Goal: Task Accomplishment & Management: Manage account settings

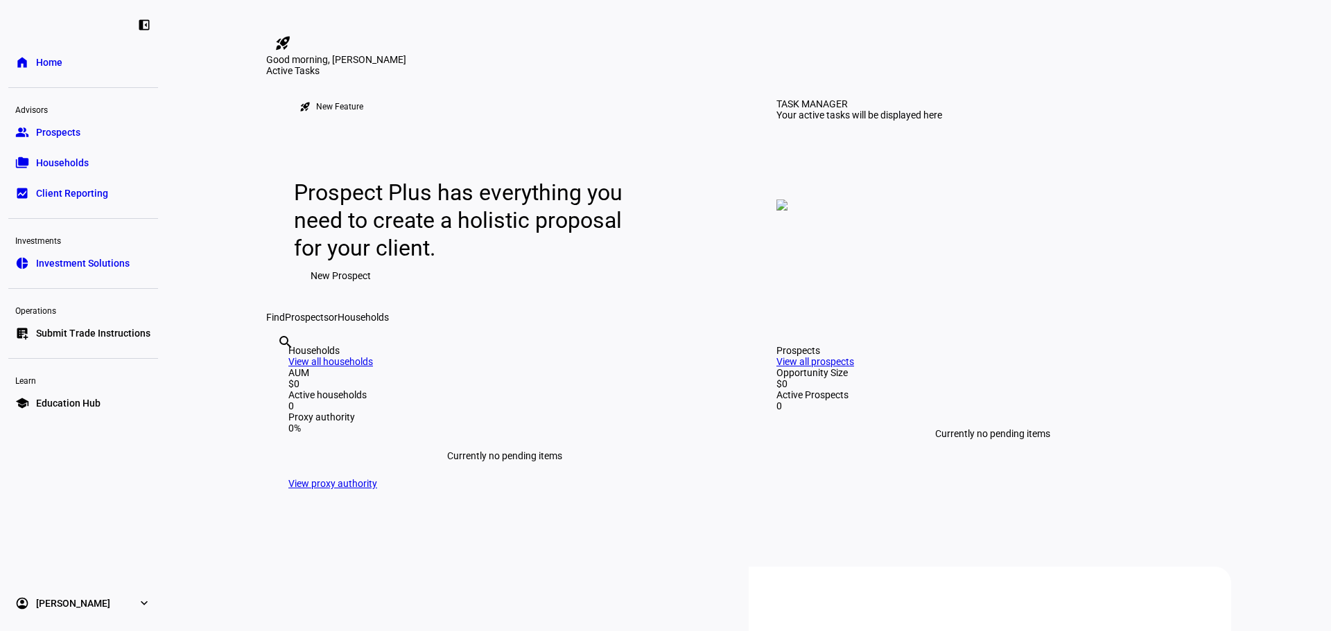
click at [66, 134] on span "Prospects" at bounding box center [58, 132] width 44 height 14
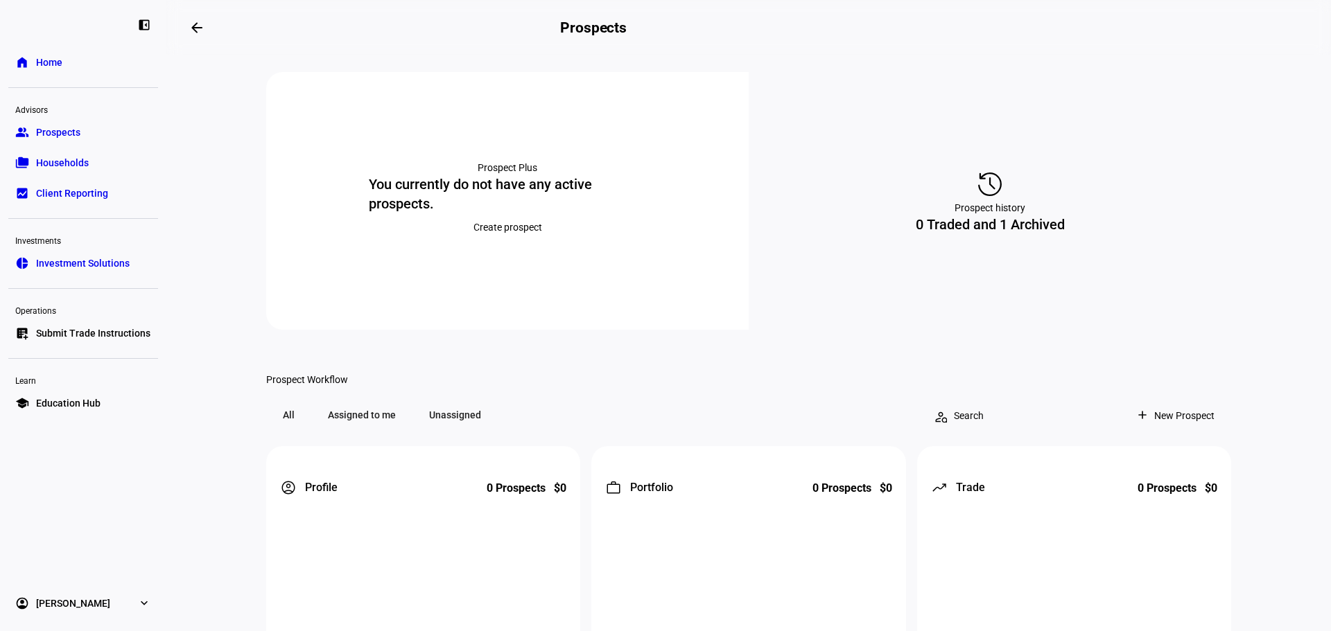
click at [1007, 261] on div "history Prospect history 0 Traded and 1 Archived" at bounding box center [989, 201] width 482 height 258
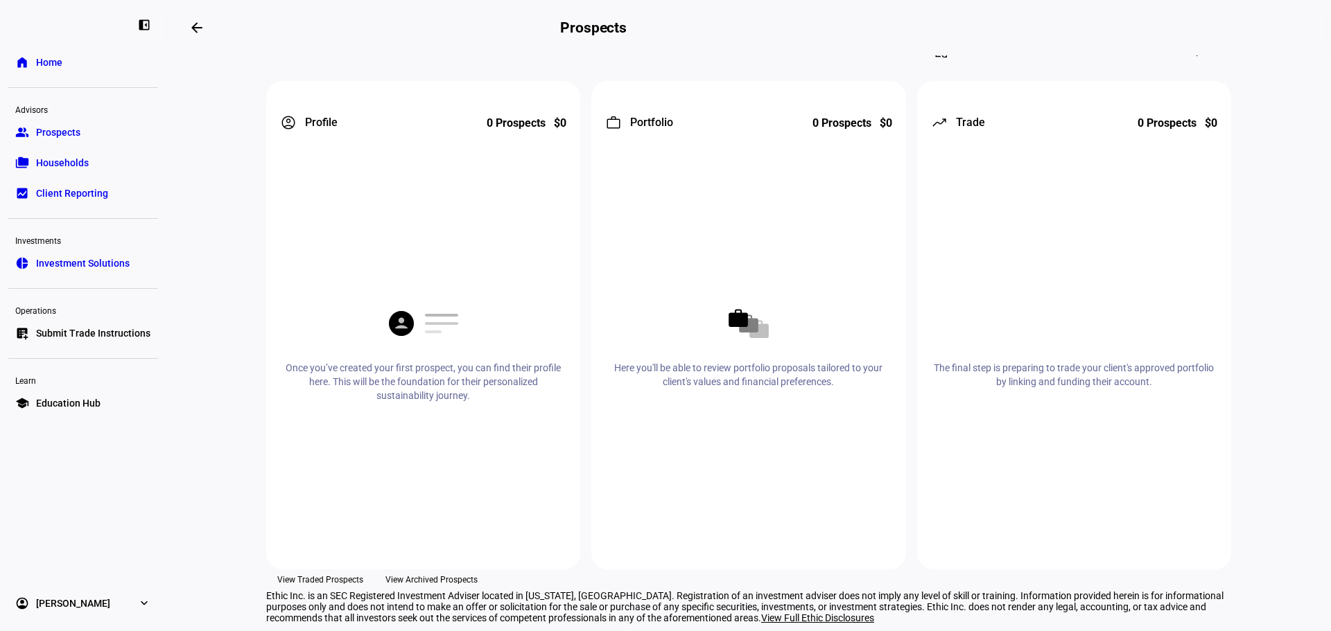
scroll to position [434, 0]
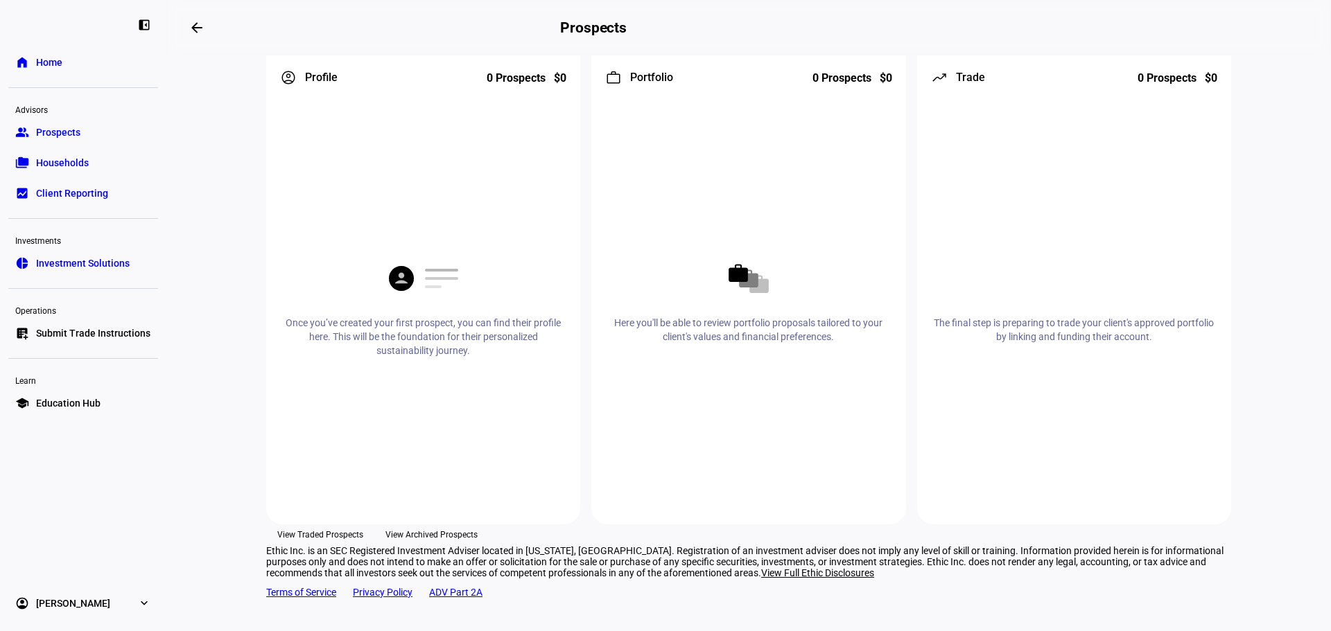
click at [477, 525] on span "View Archived Prospects" at bounding box center [431, 535] width 92 height 21
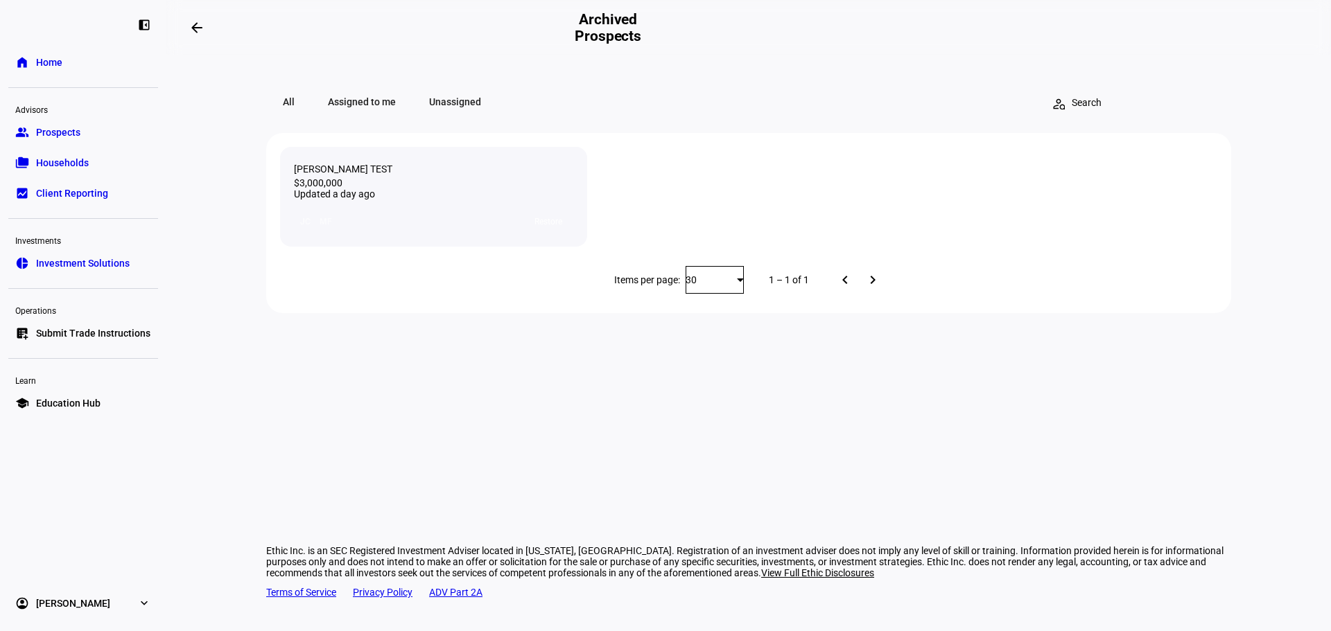
click at [539, 232] on span "Restore" at bounding box center [548, 222] width 28 height 22
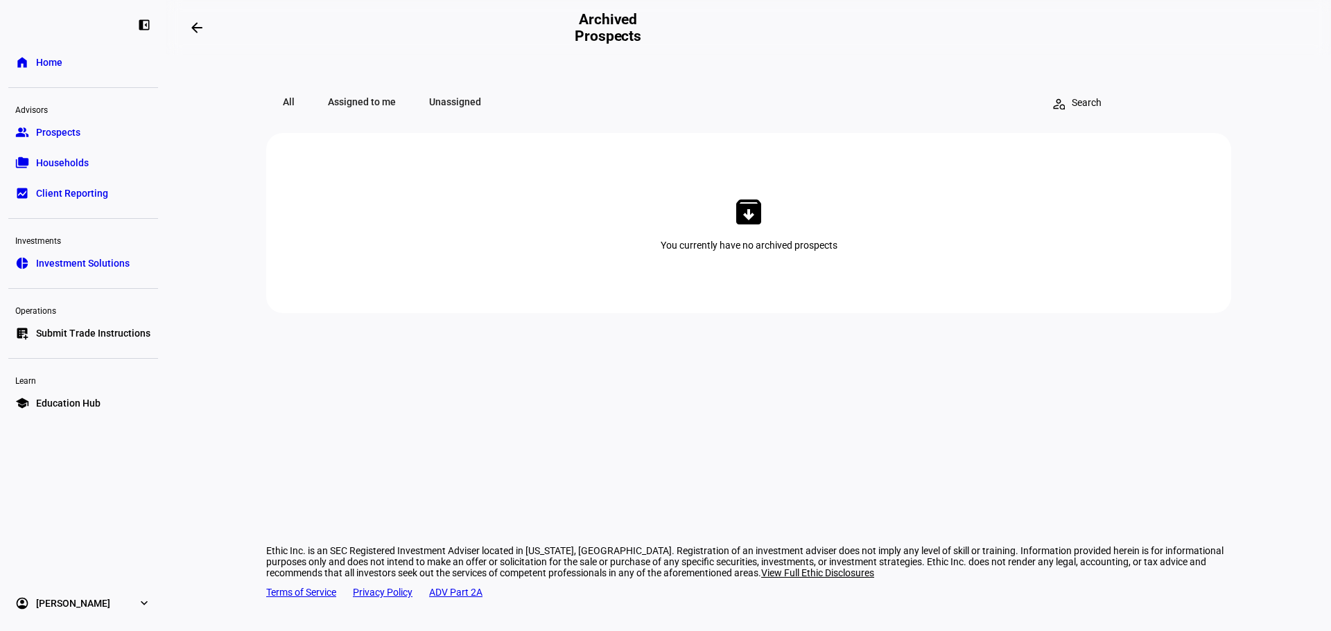
click at [284, 109] on span "All" at bounding box center [288, 102] width 45 height 28
click at [85, 134] on link "group Prospects" at bounding box center [83, 133] width 150 height 28
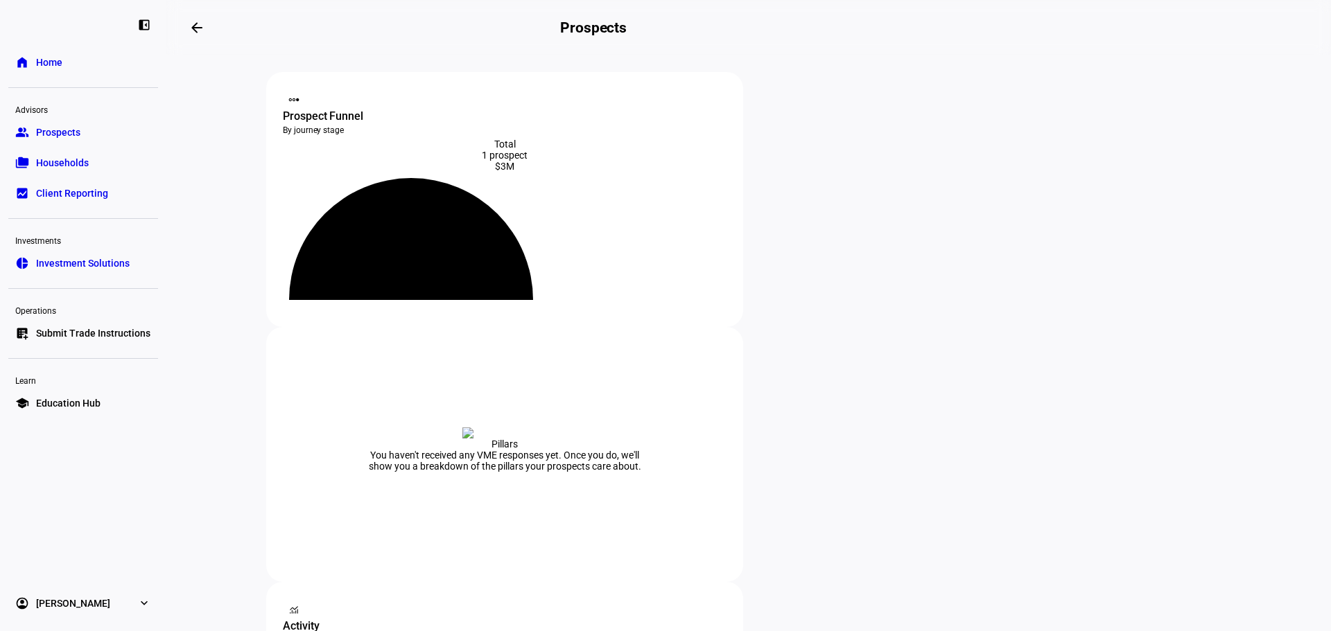
click at [450, 170] on div "$3M" at bounding box center [505, 166] width 444 height 11
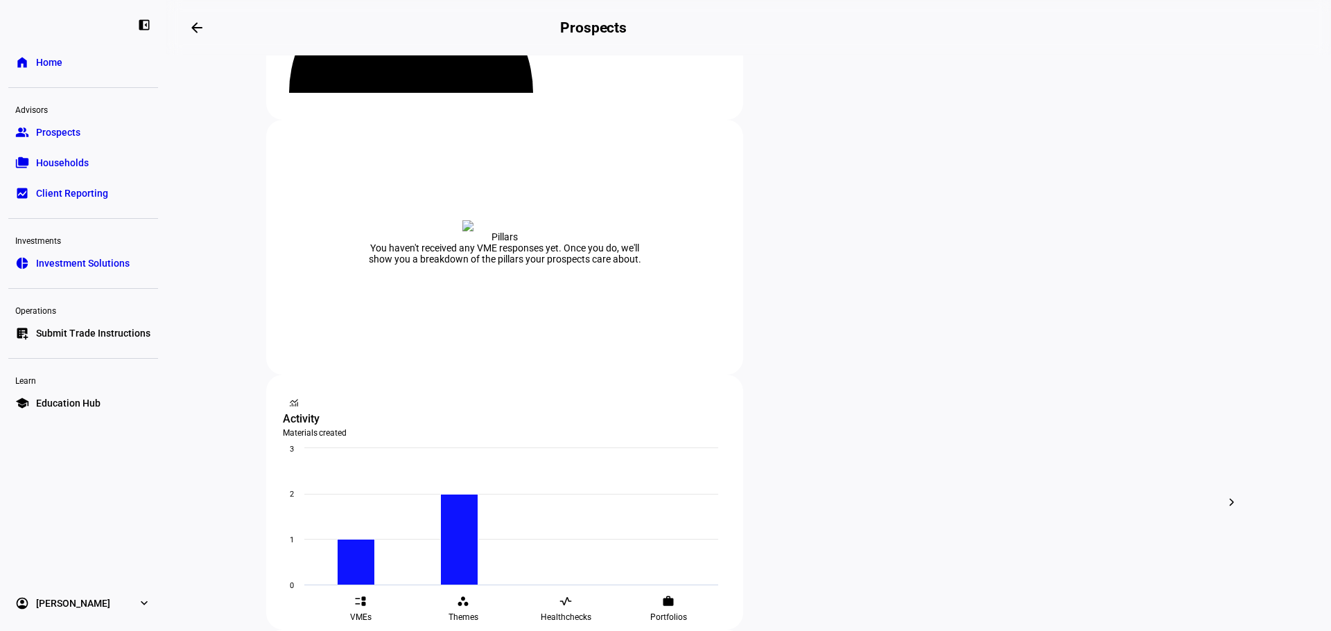
scroll to position [208, 0]
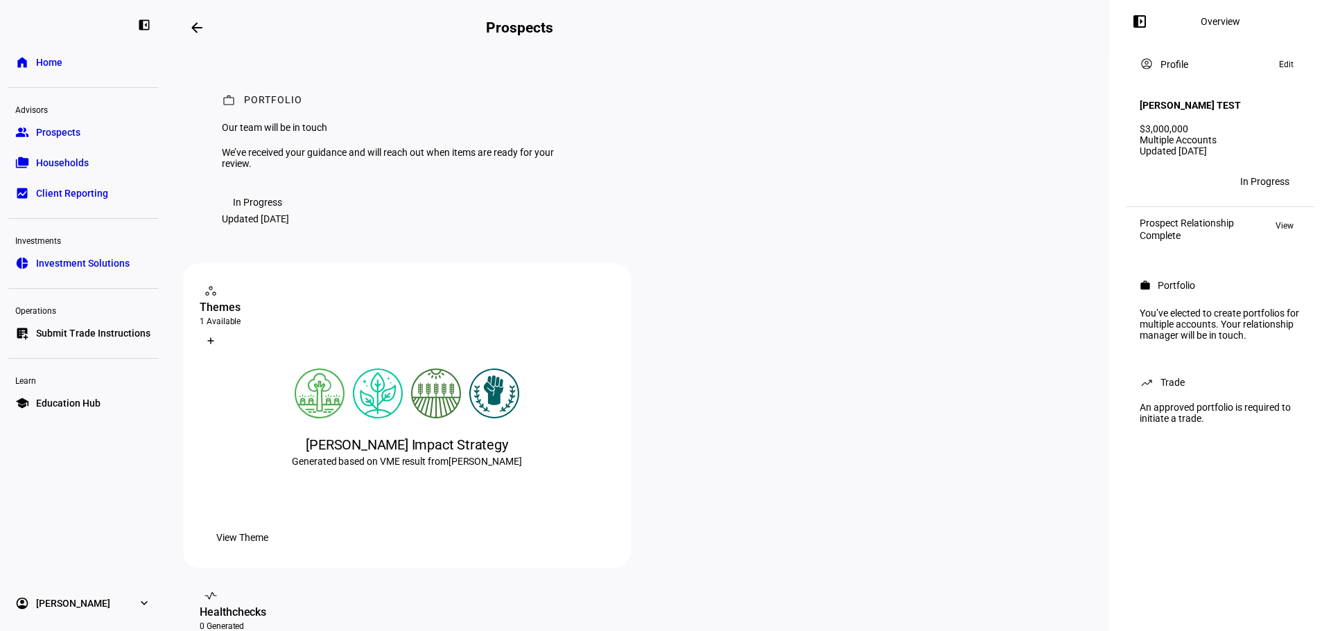
click at [1292, 65] on span "Edit" at bounding box center [1286, 64] width 15 height 17
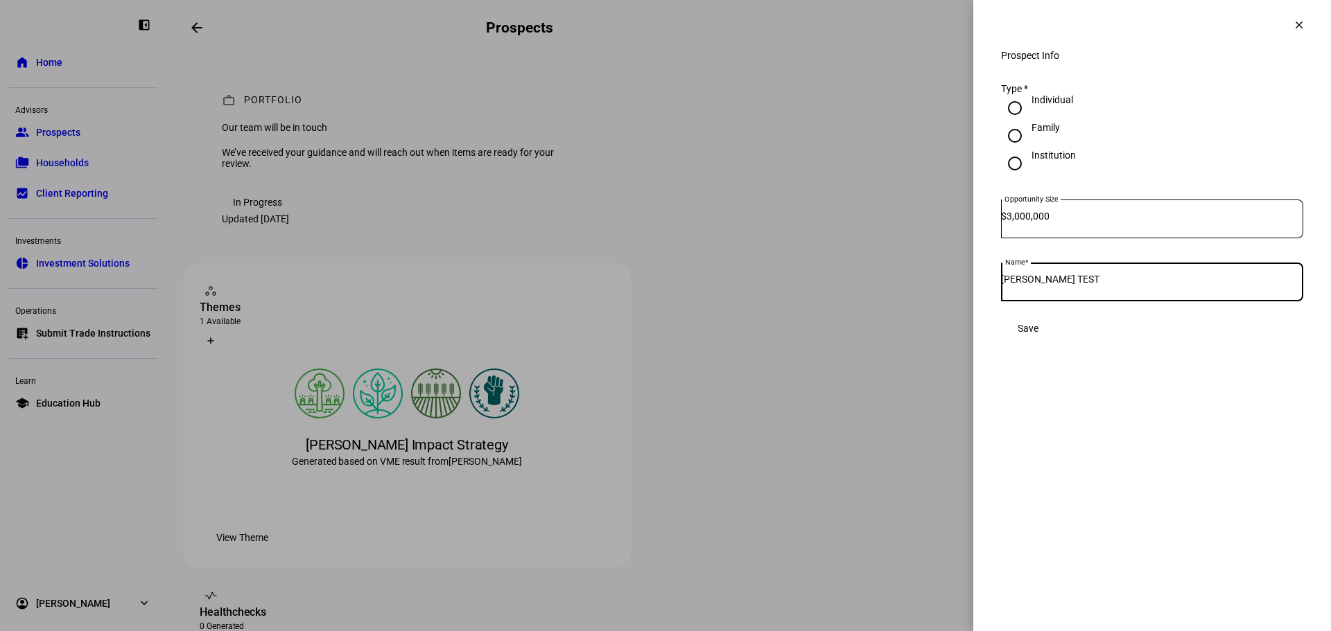
drag, startPoint x: 1108, startPoint y: 292, endPoint x: 1067, endPoint y: 295, distance: 41.0
click at [1067, 285] on input "[PERSON_NAME] TEST" at bounding box center [1152, 279] width 302 height 11
type input "[PERSON_NAME]"
click at [1038, 342] on span "Save" at bounding box center [1027, 329] width 21 height 28
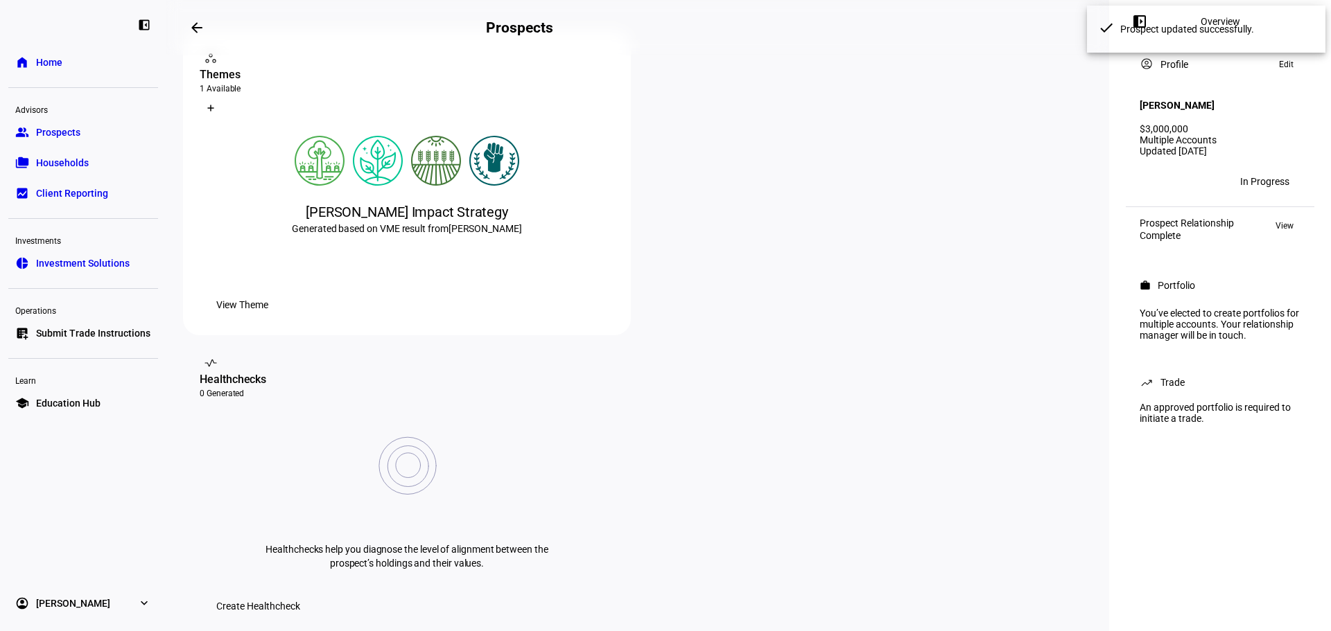
scroll to position [277, 0]
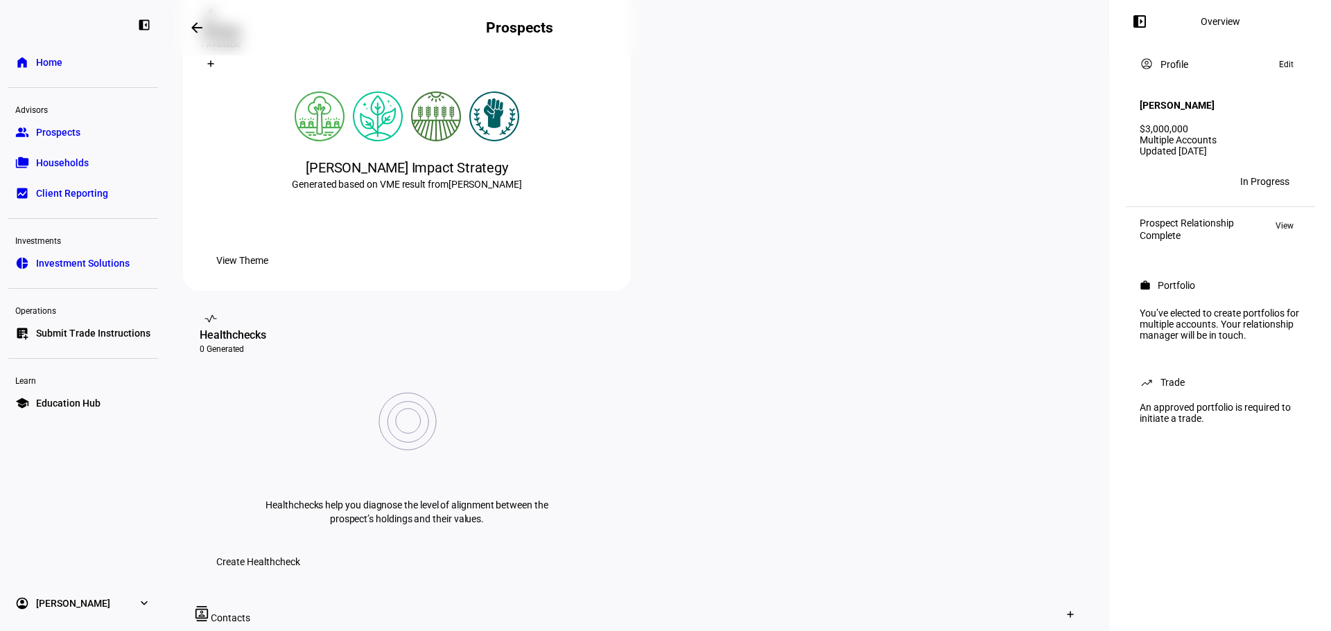
click at [268, 274] on span "View Theme" at bounding box center [242, 261] width 52 height 28
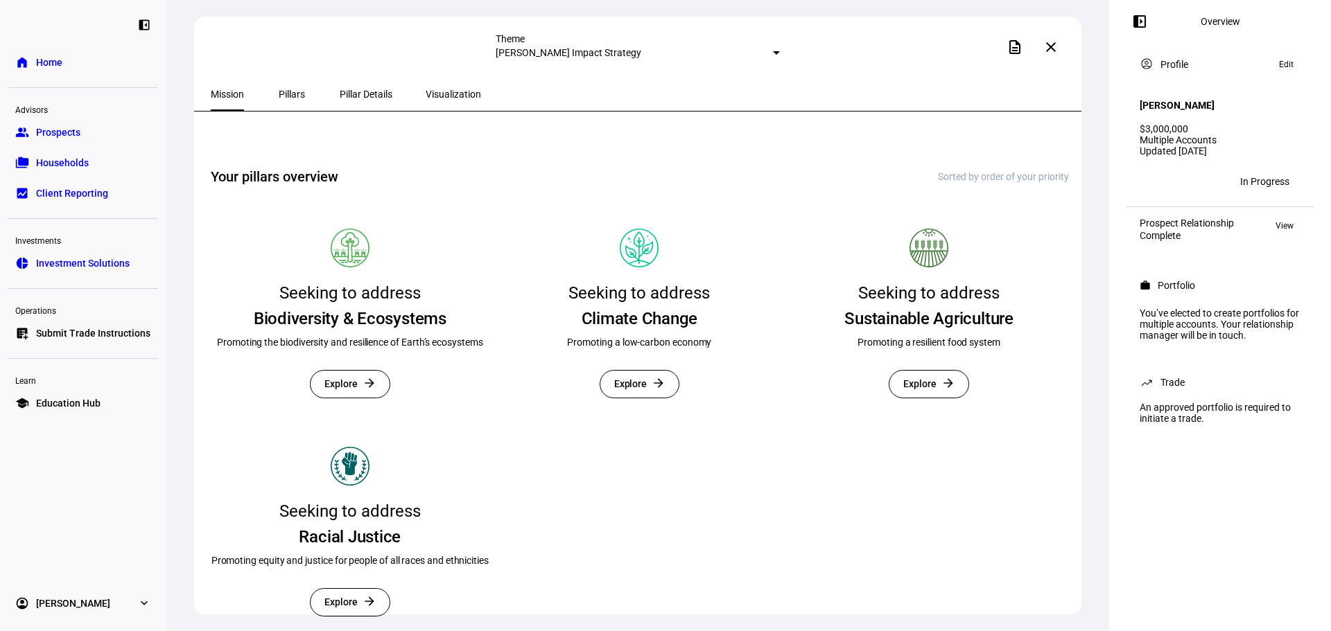
scroll to position [334, 0]
click at [280, 95] on span "Pillars" at bounding box center [292, 94] width 26 height 10
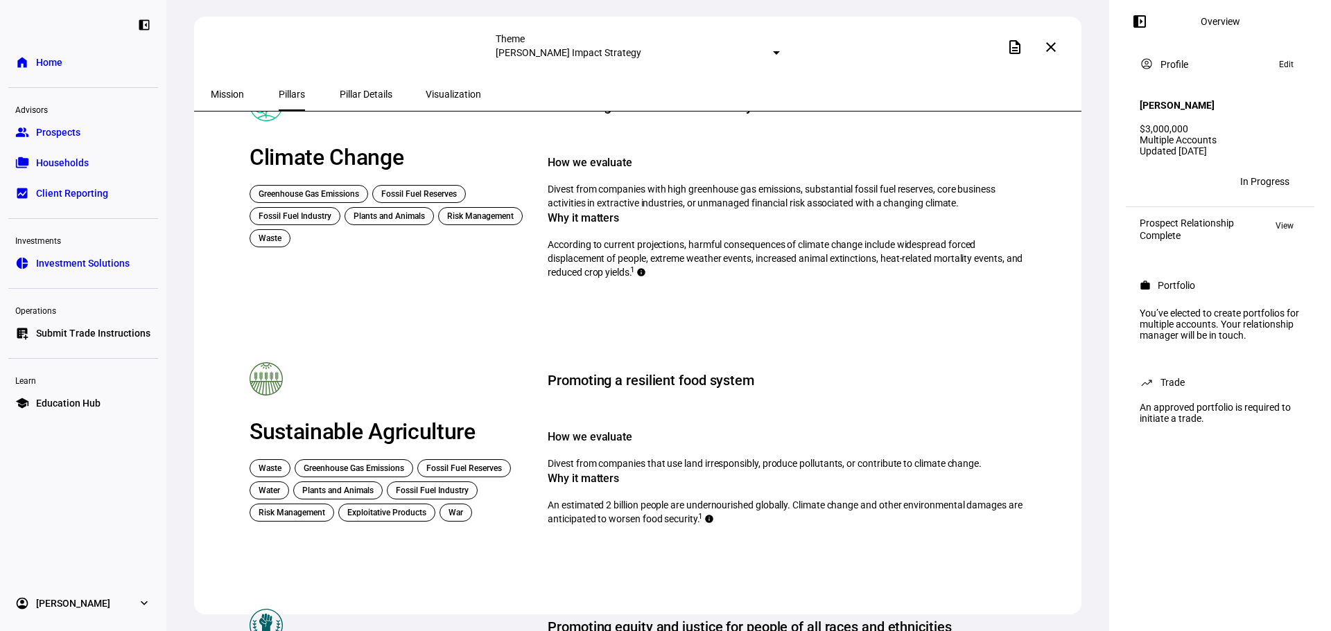
click at [340, 87] on span "Pillar Details" at bounding box center [366, 94] width 53 height 33
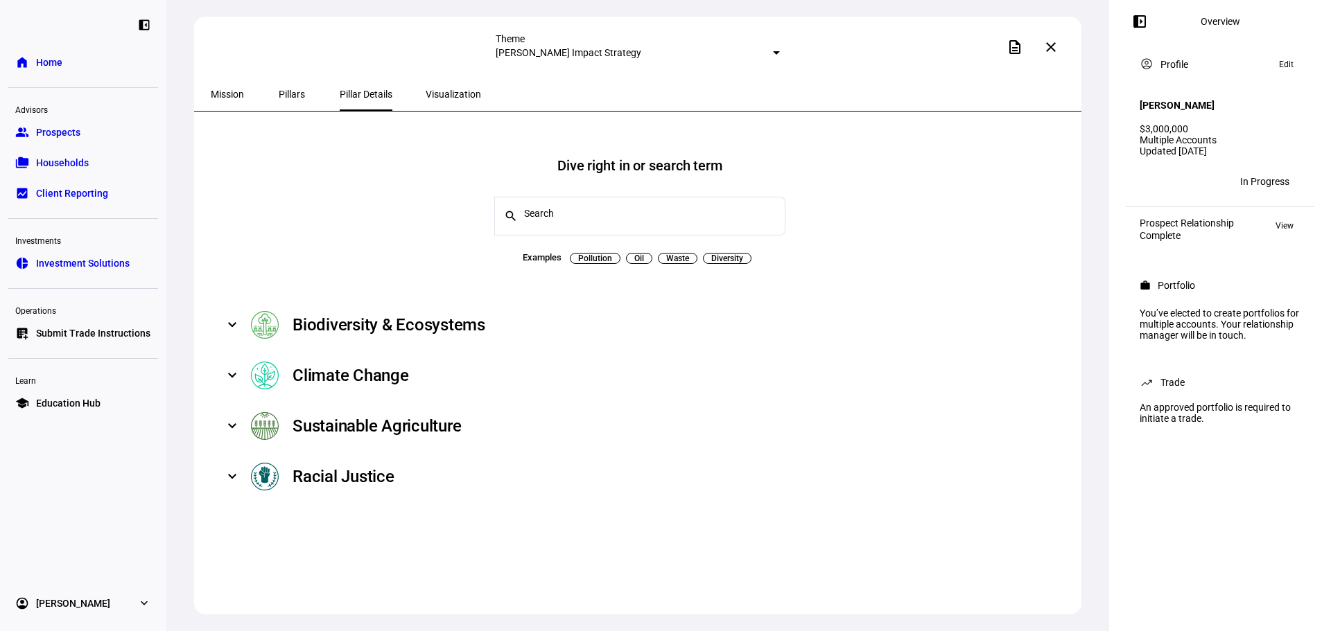
click at [426, 89] on span "Visualization" at bounding box center [453, 94] width 55 height 10
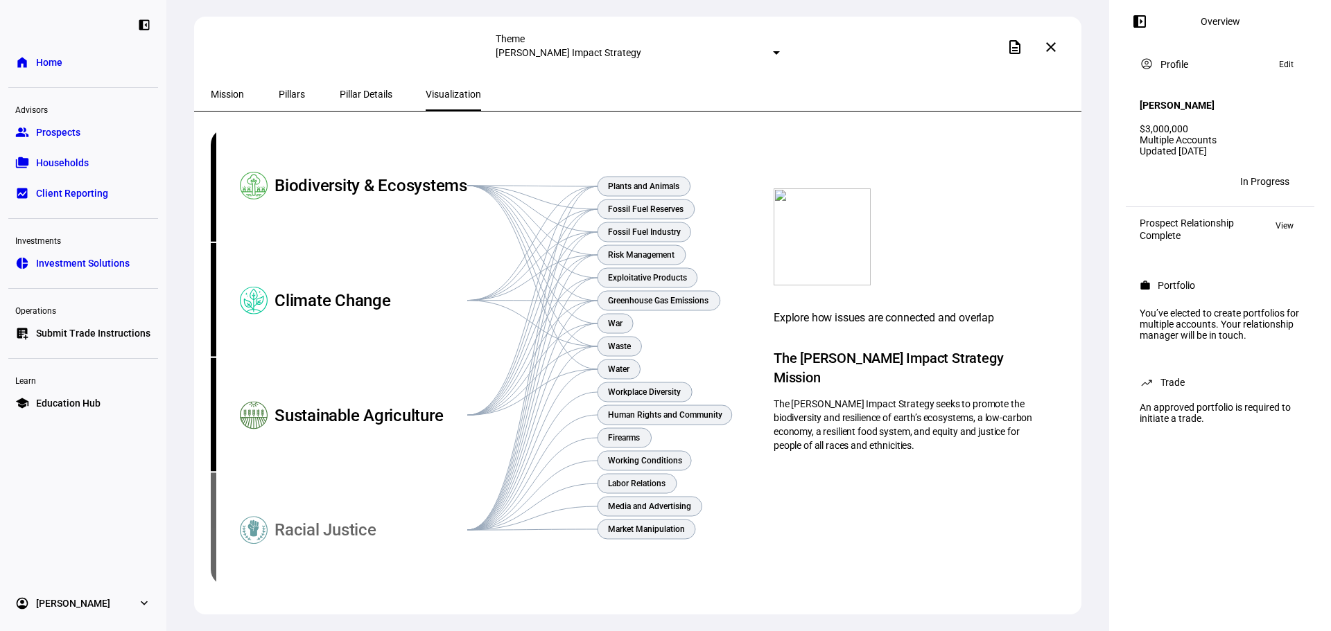
scroll to position [6, 0]
click at [239, 87] on span "Mission" at bounding box center [227, 94] width 33 height 33
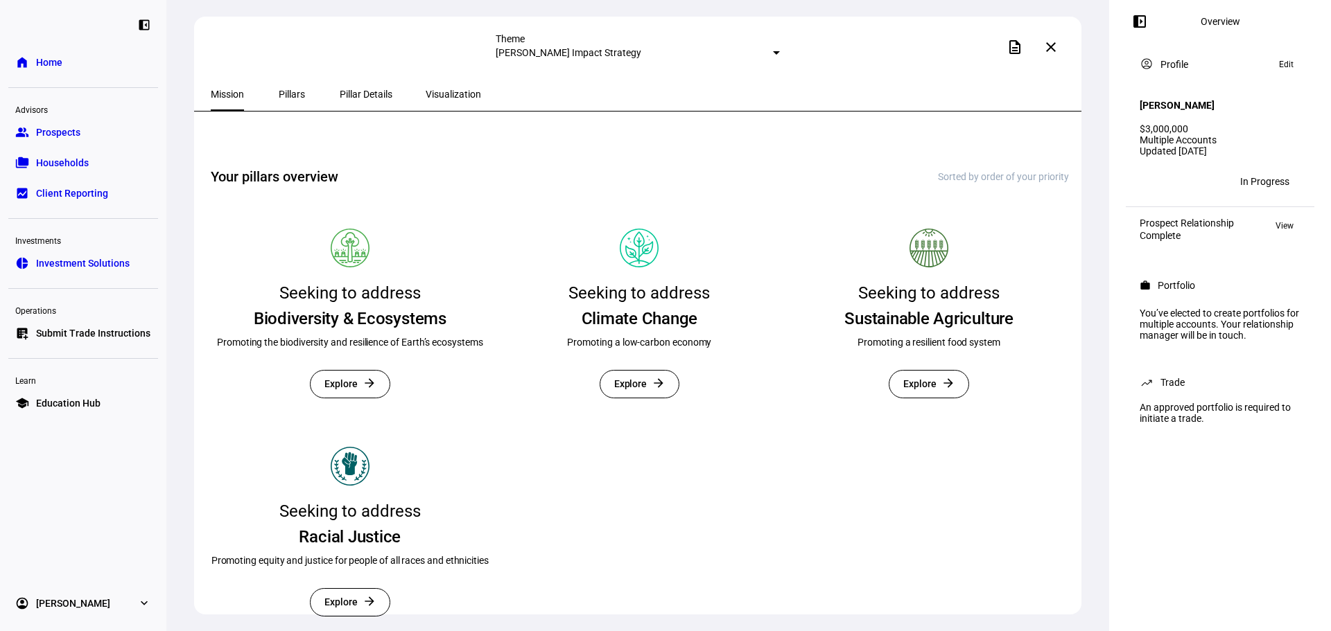
scroll to position [334, 0]
click at [773, 55] on div at bounding box center [776, 52] width 7 height 3
click at [684, 88] on div "[PERSON_NAME] Impact Strategy" at bounding box center [625, 77] width 117 height 22
click at [39, 137] on span "Prospects" at bounding box center [58, 132] width 44 height 14
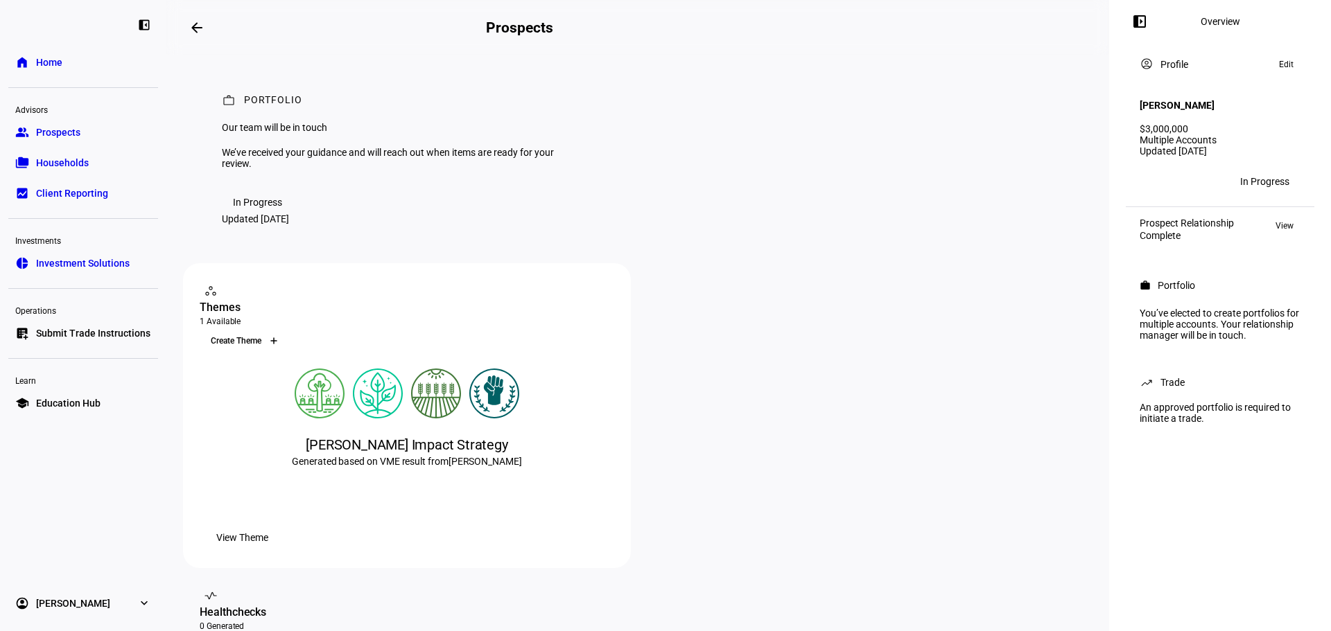
click at [285, 352] on div at bounding box center [274, 341] width 22 height 22
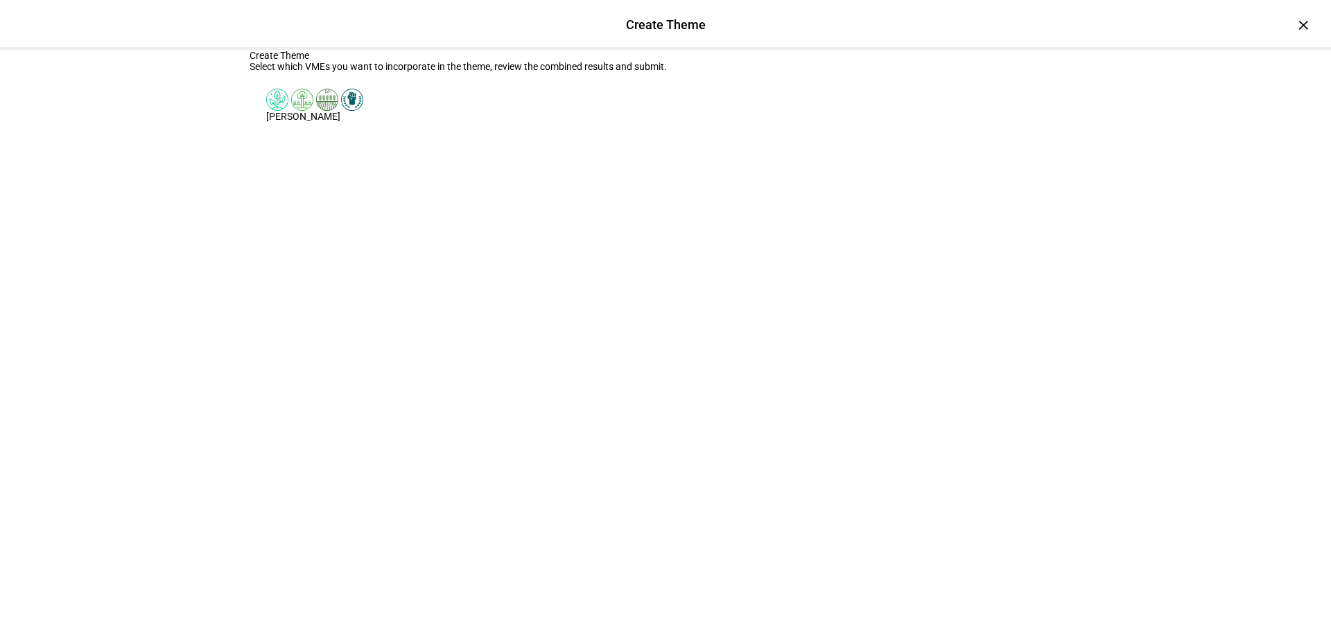
click at [295, 111] on img at bounding box center [302, 100] width 22 height 22
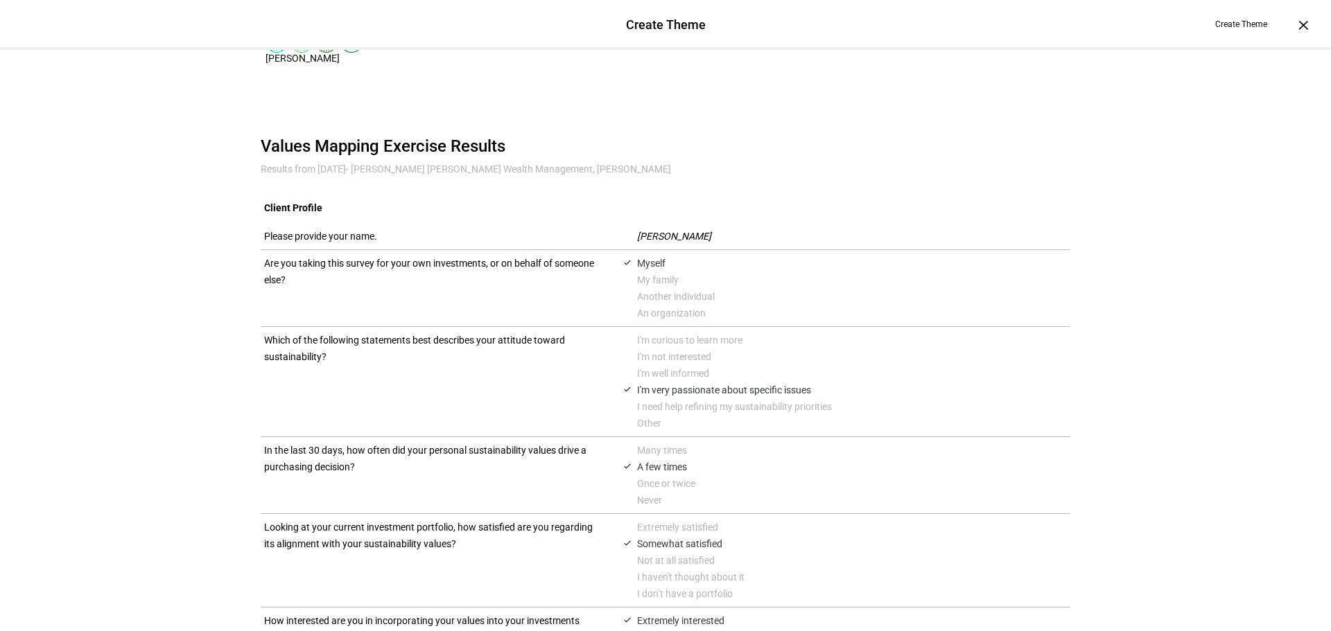
scroll to position [55, 0]
drag, startPoint x: 425, startPoint y: 150, endPoint x: 421, endPoint y: 141, distance: 9.7
click at [421, 82] on div "[PERSON_NAME]" at bounding box center [384, 49] width 270 height 65
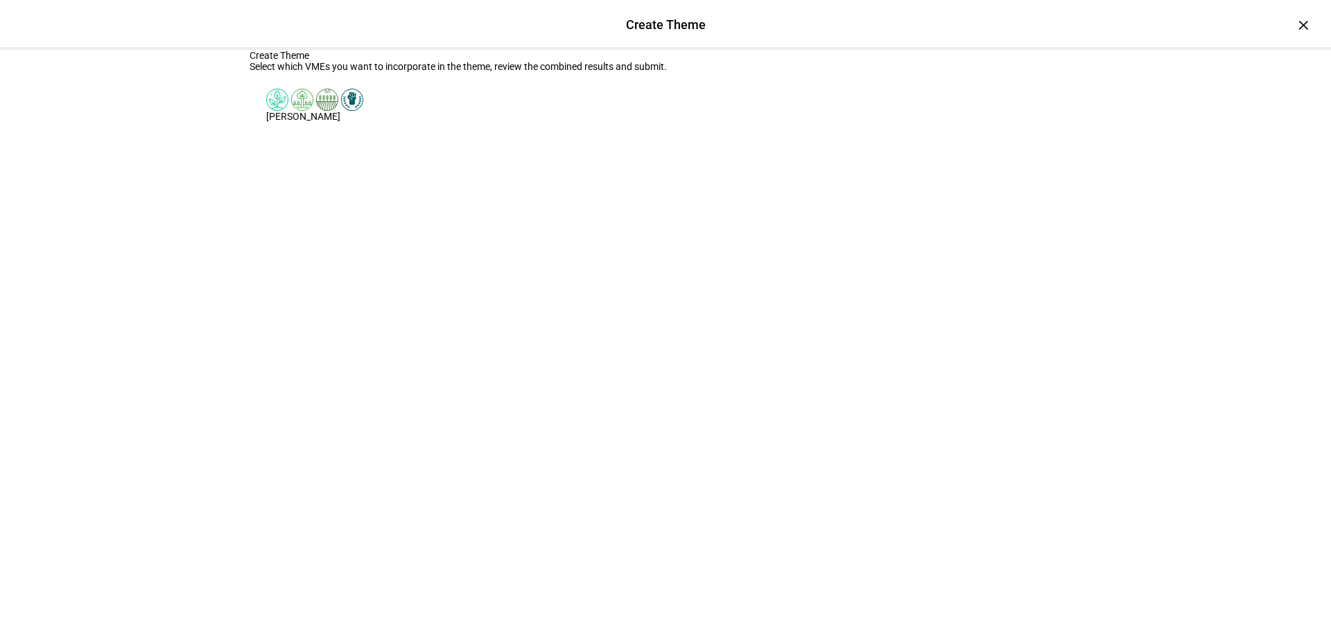
click at [361, 139] on div "[PERSON_NAME]" at bounding box center [384, 105] width 270 height 67
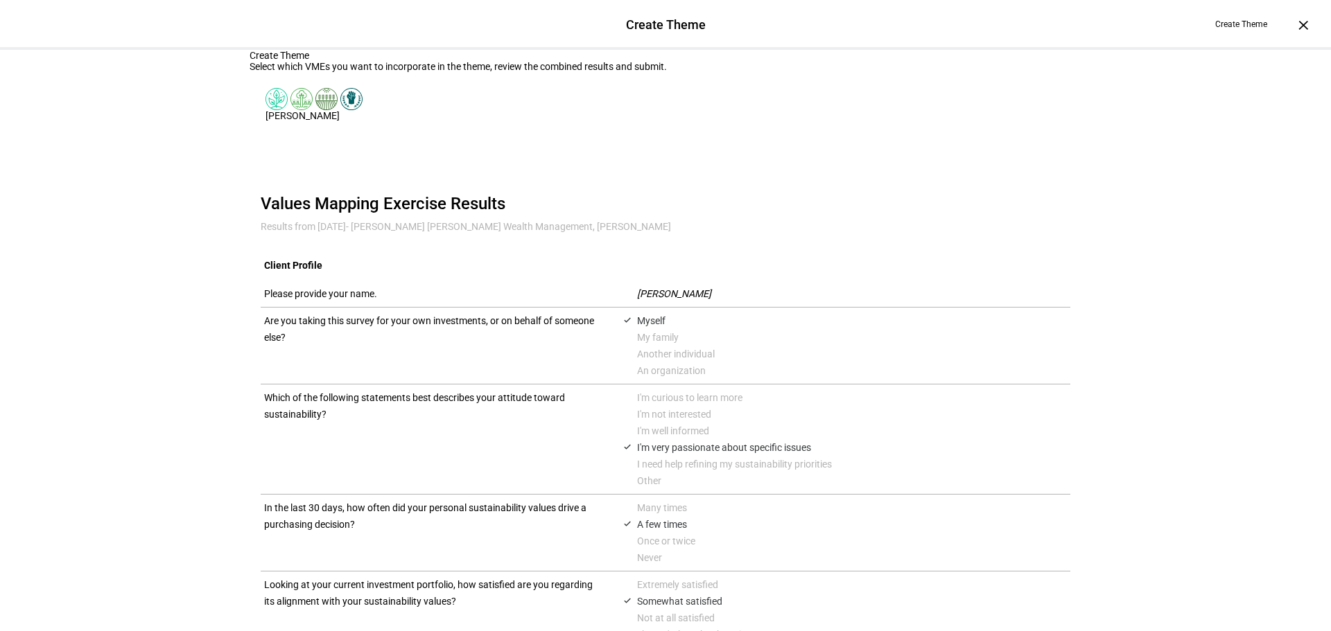
click at [426, 137] on div "[PERSON_NAME]" at bounding box center [384, 104] width 270 height 65
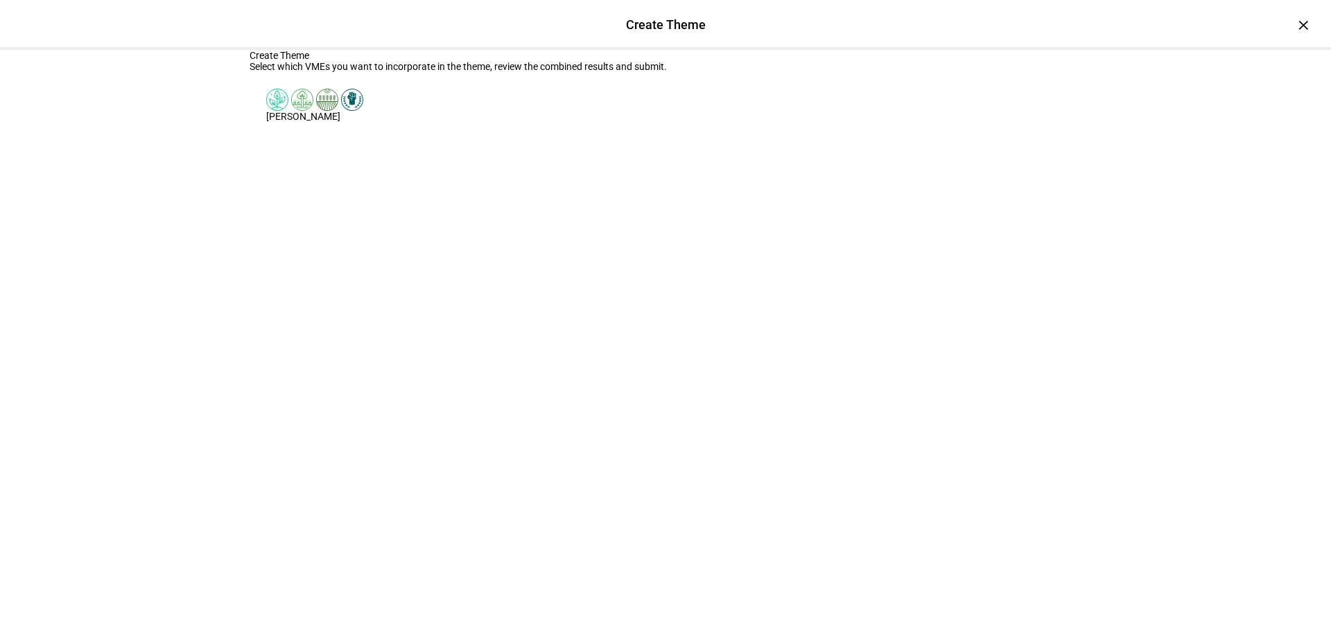
click at [417, 122] on div "[PERSON_NAME]" at bounding box center [384, 116] width 236 height 11
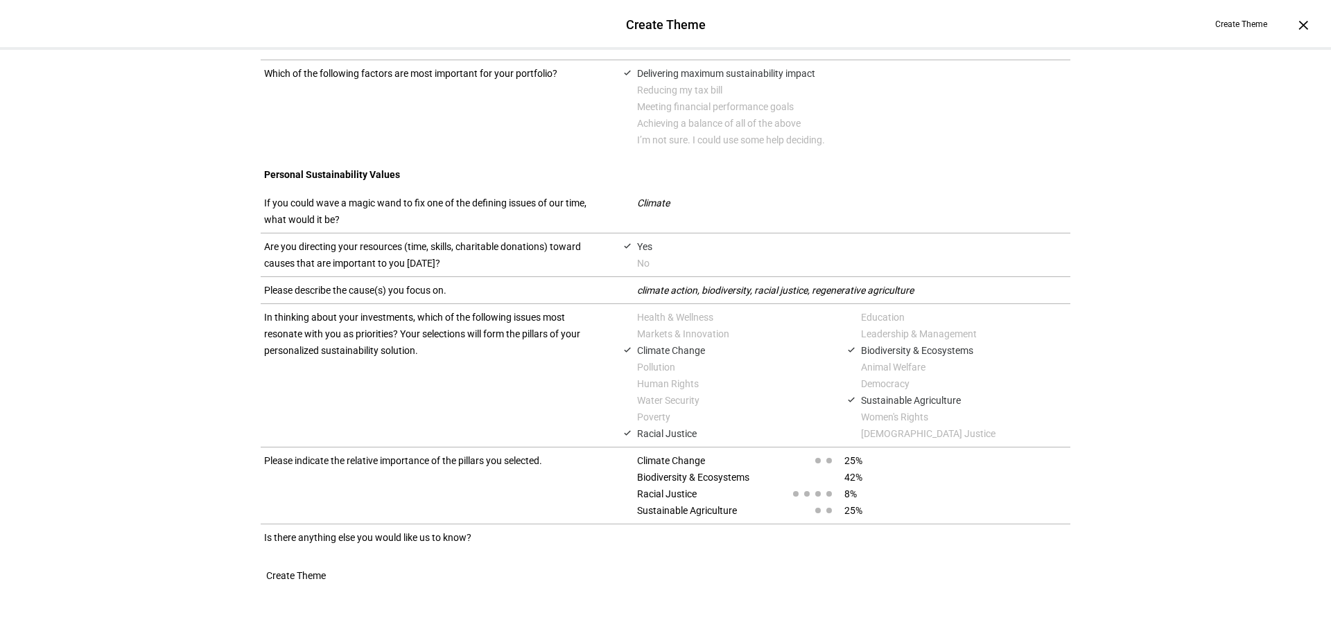
scroll to position [1095, 0]
click at [326, 575] on span "Create Theme" at bounding box center [296, 576] width 60 height 28
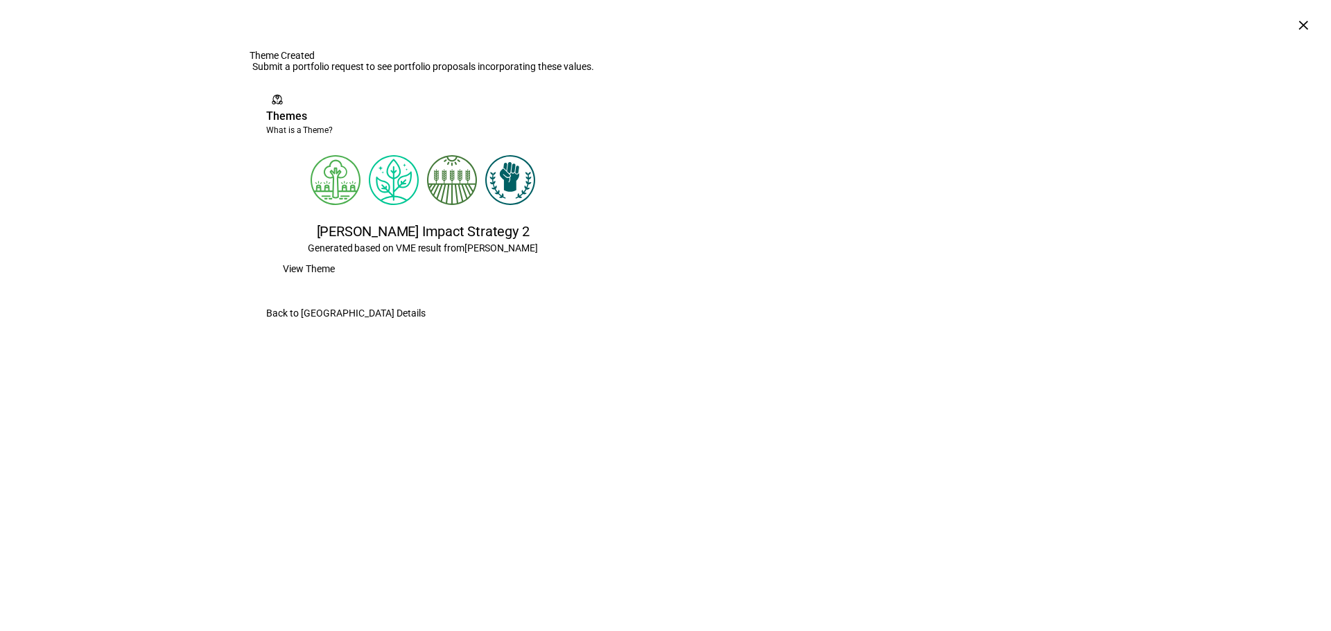
click at [530, 139] on div "workspaces contact_support Themes 1 Available What is a Theme?" at bounding box center [422, 114] width 313 height 50
click at [579, 111] on div at bounding box center [568, 100] width 22 height 22
click at [426, 327] on span "Back to [GEOGRAPHIC_DATA] Details" at bounding box center [345, 313] width 159 height 28
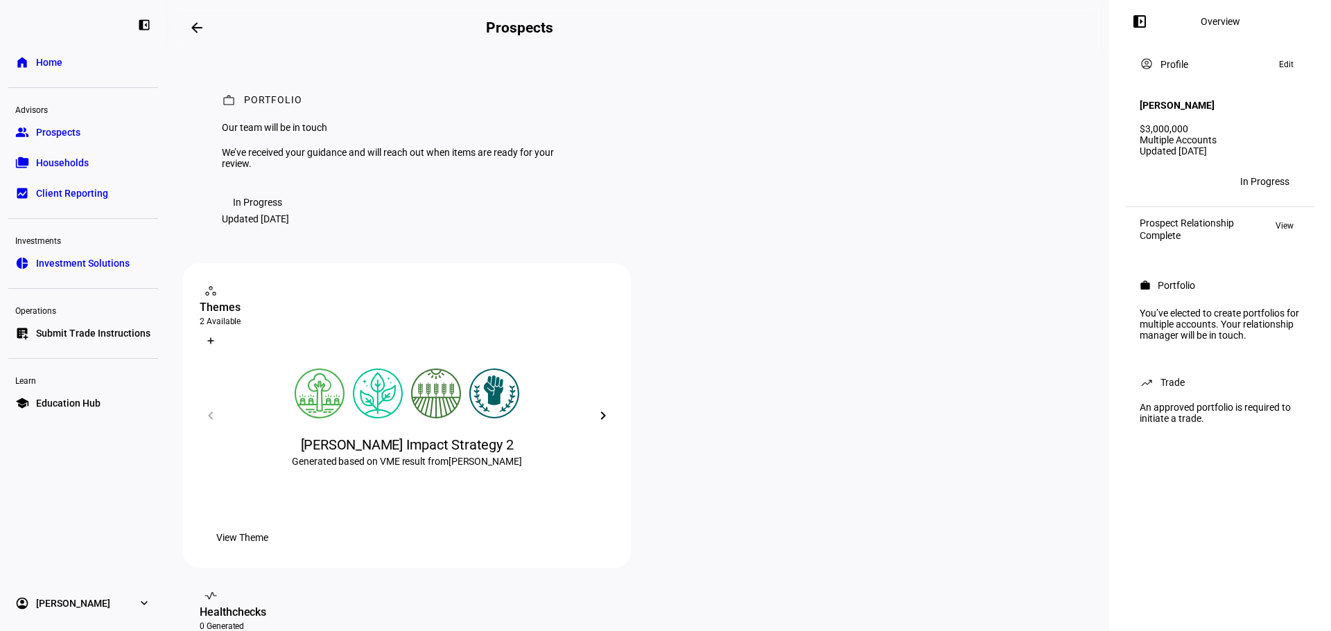
click at [268, 552] on span "View Theme" at bounding box center [242, 538] width 52 height 28
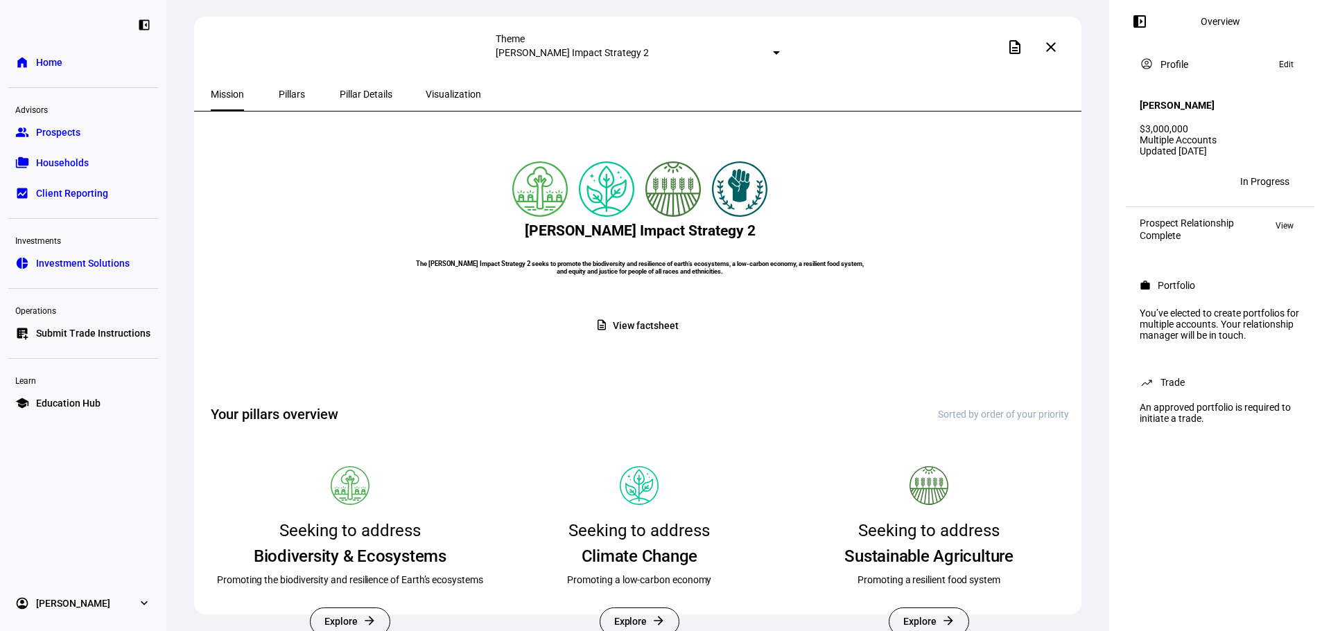
click at [340, 98] on span "Pillar Details" at bounding box center [366, 94] width 53 height 10
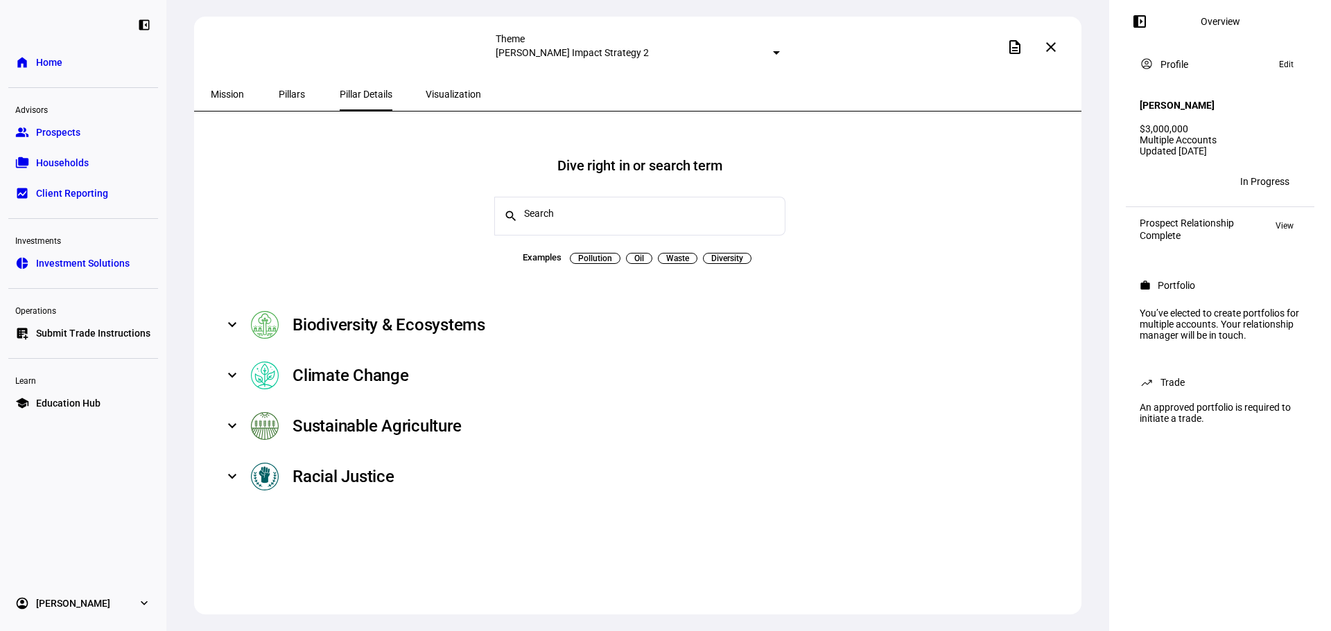
click at [426, 96] on span "Visualization" at bounding box center [453, 94] width 55 height 10
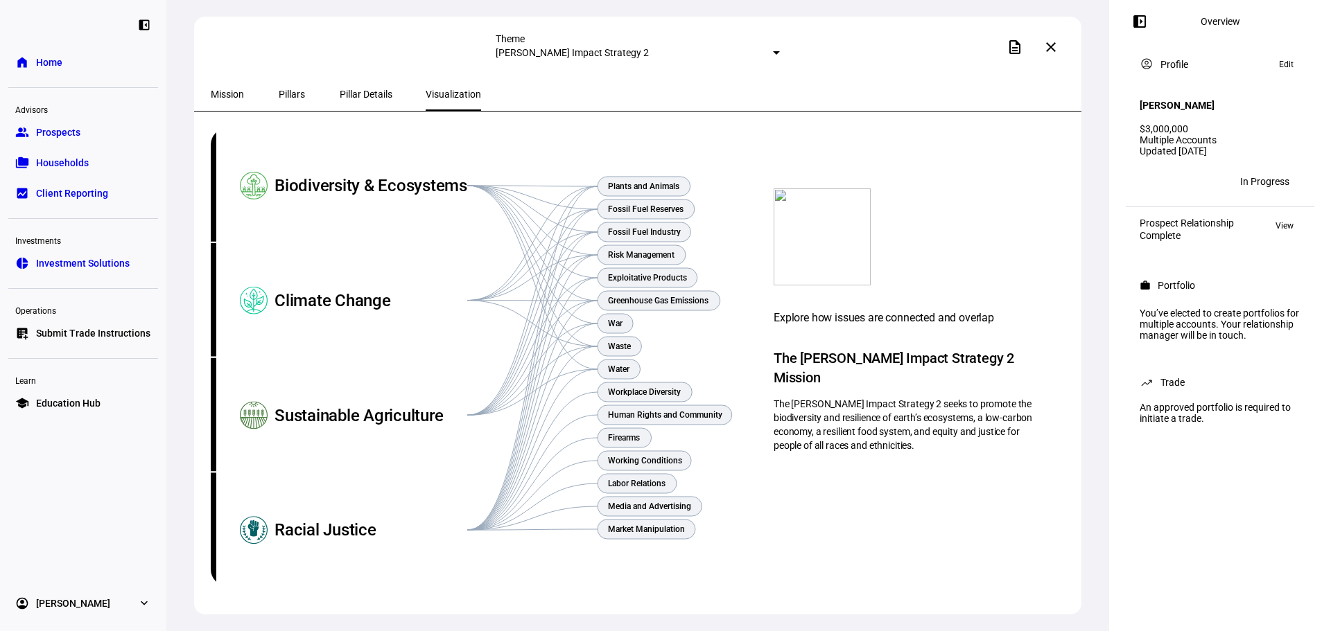
click at [600, 47] on mat-select-trigger "[PERSON_NAME] Impact Strategy 2" at bounding box center [572, 52] width 153 height 11
click at [618, 119] on img at bounding box center [610, 127] width 17 height 17
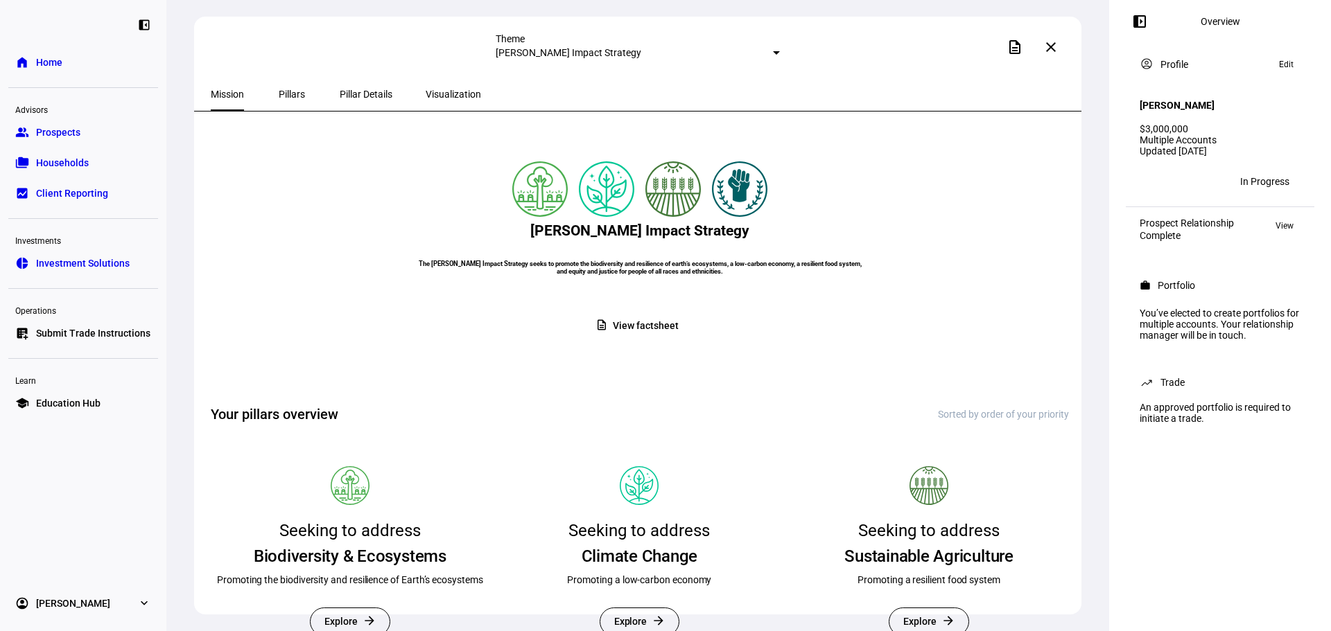
click at [641, 51] on mat-select-trigger "[PERSON_NAME] Impact Strategy" at bounding box center [569, 52] width 146 height 11
drag, startPoint x: 698, startPoint y: 84, endPoint x: 830, endPoint y: 81, distance: 132.4
click at [830, 81] on div at bounding box center [665, 315] width 1331 height 631
click at [1278, 67] on span at bounding box center [1286, 64] width 28 height 17
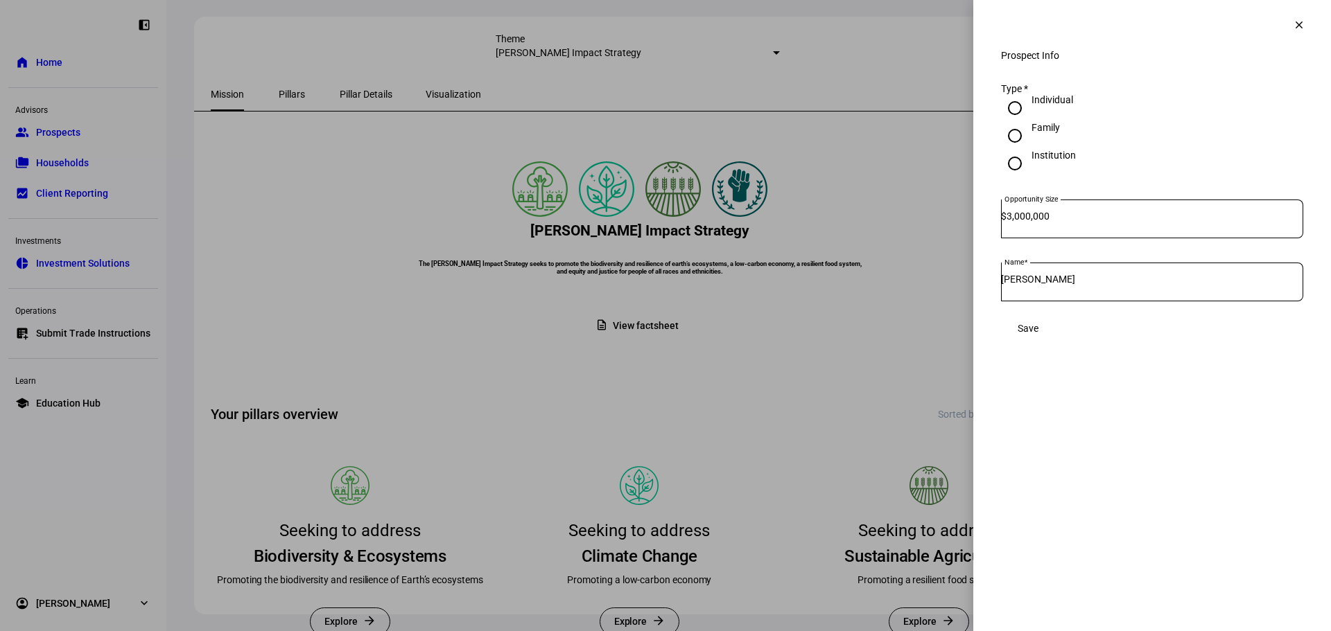
click at [1297, 25] on mat-icon "clear" at bounding box center [1298, 25] width 12 height 12
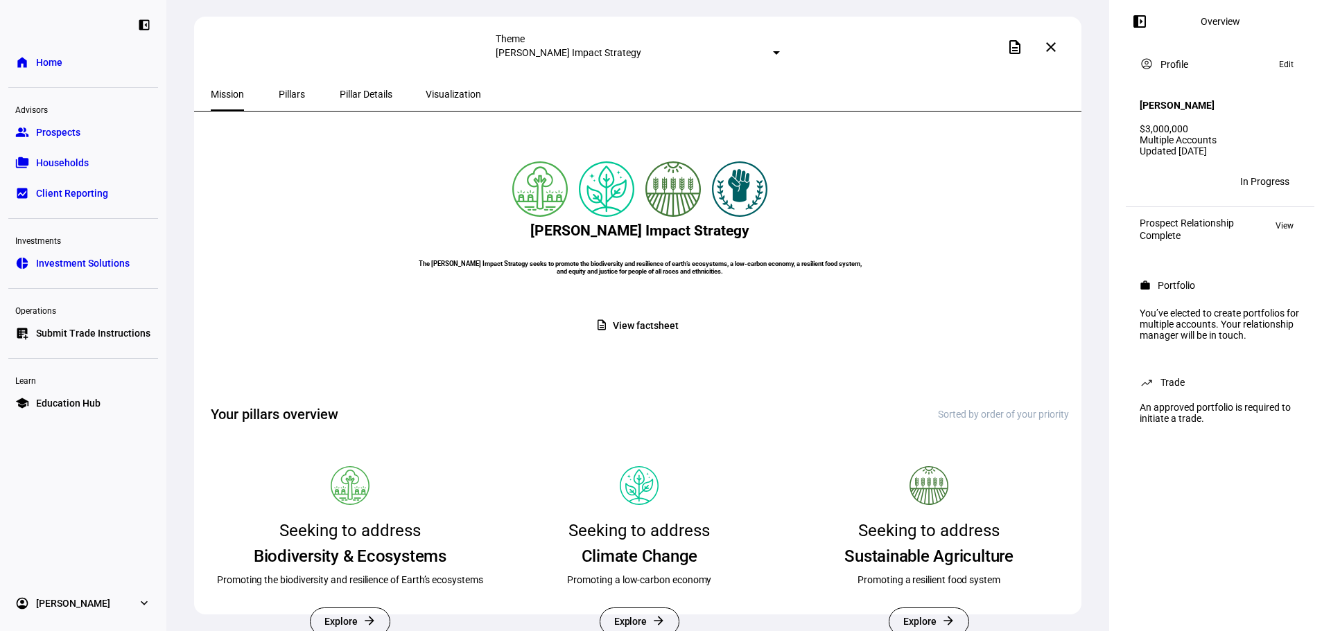
click at [105, 62] on link "home Home" at bounding box center [83, 63] width 150 height 28
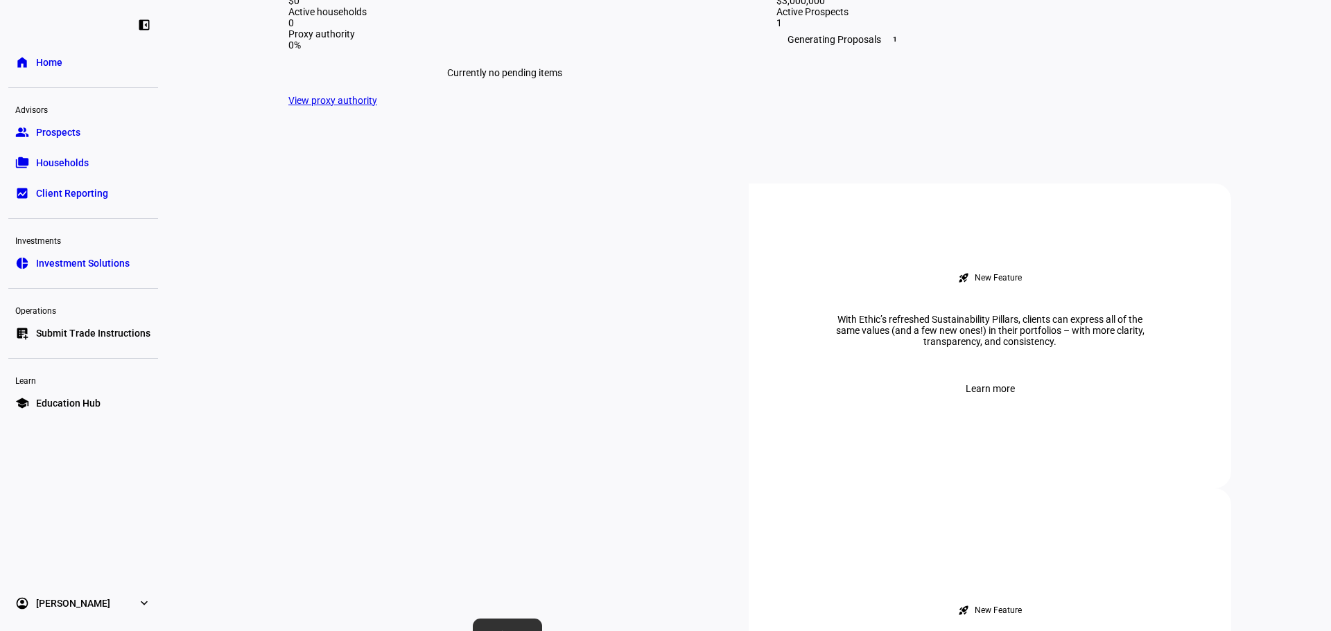
scroll to position [416, 0]
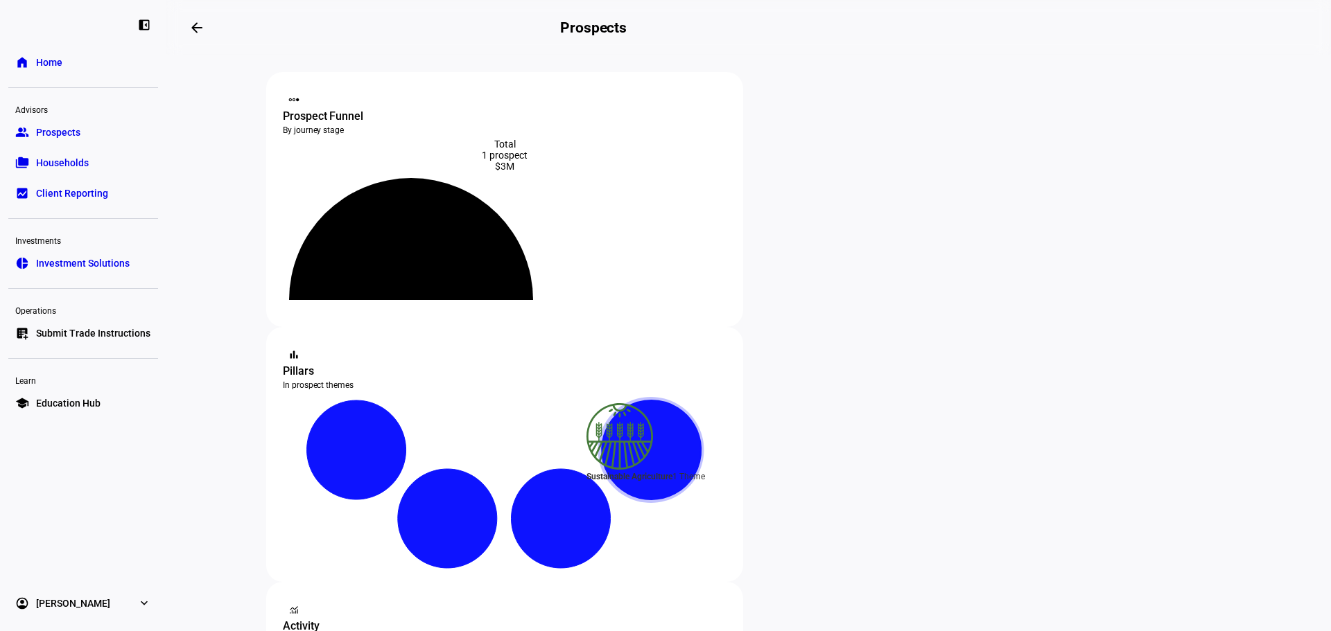
click at [725, 394] on rect at bounding box center [504, 485] width 442 height 182
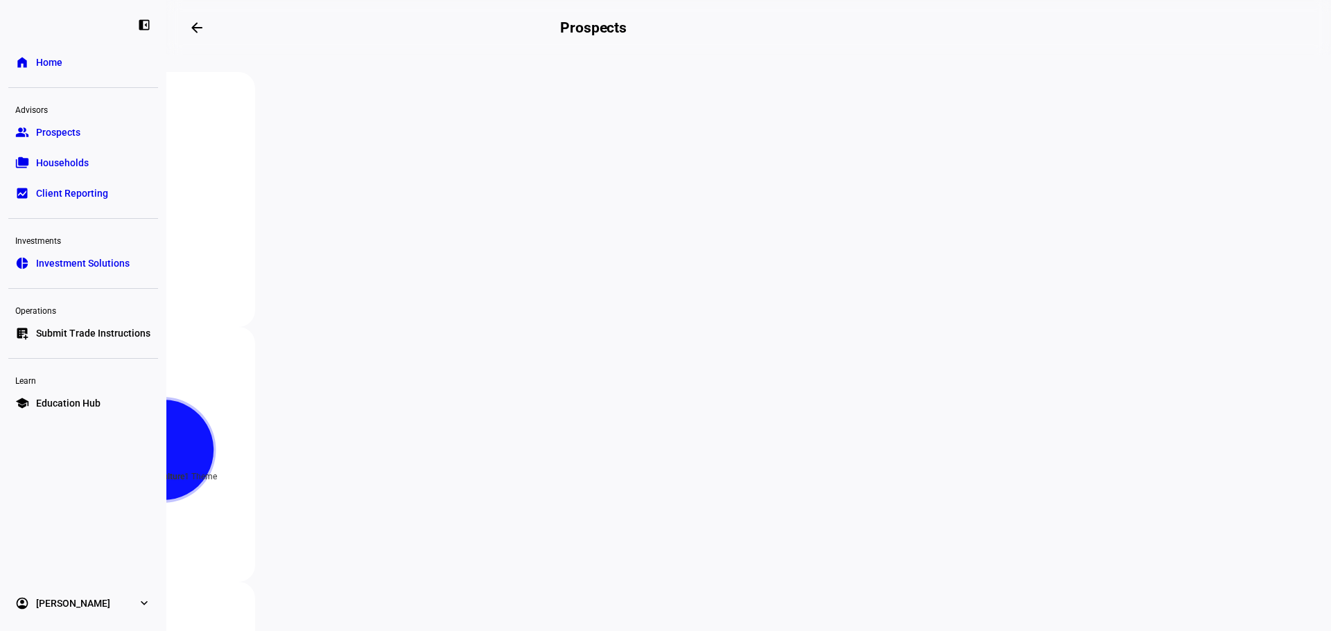
click at [237, 394] on rect at bounding box center [16, 485] width 442 height 182
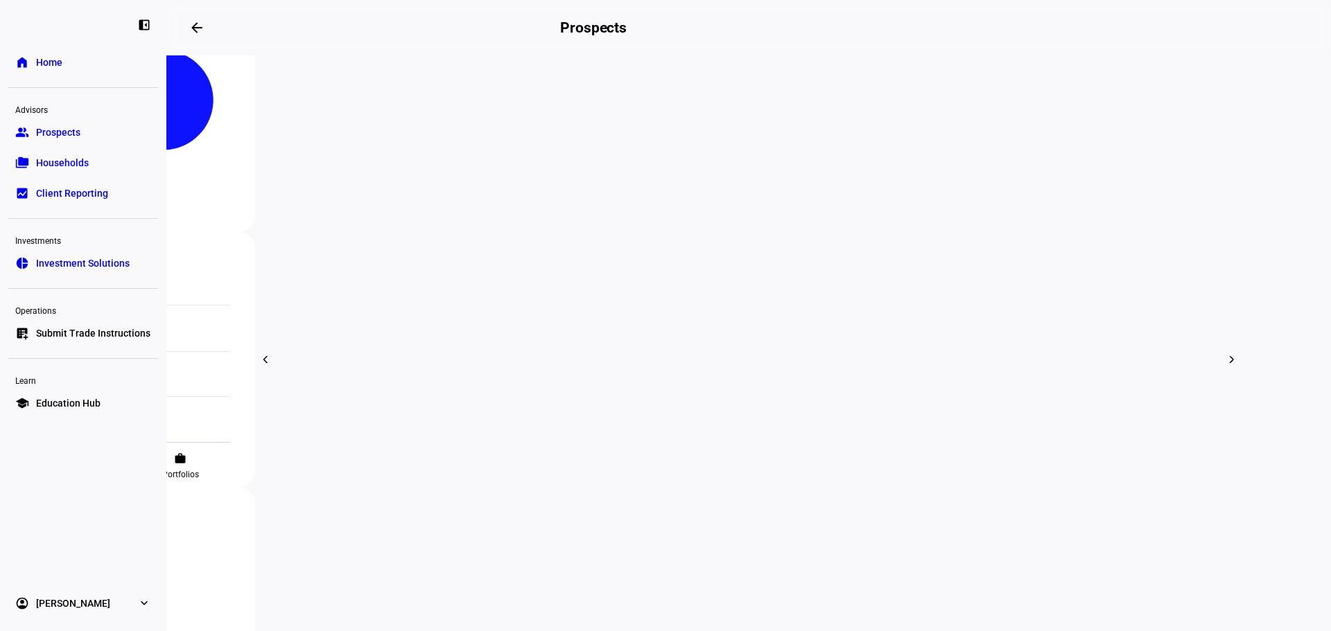
scroll to position [225, 0]
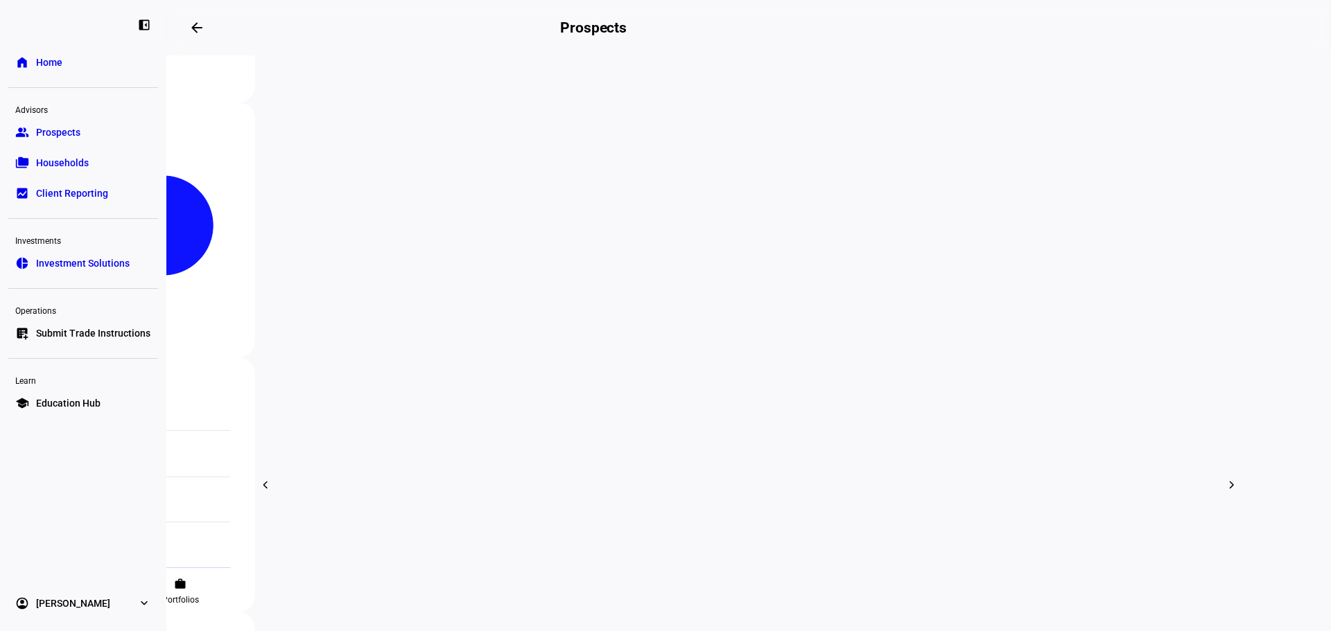
click at [843, 314] on span "Edit" at bounding box center [839, 319] width 17 height 11
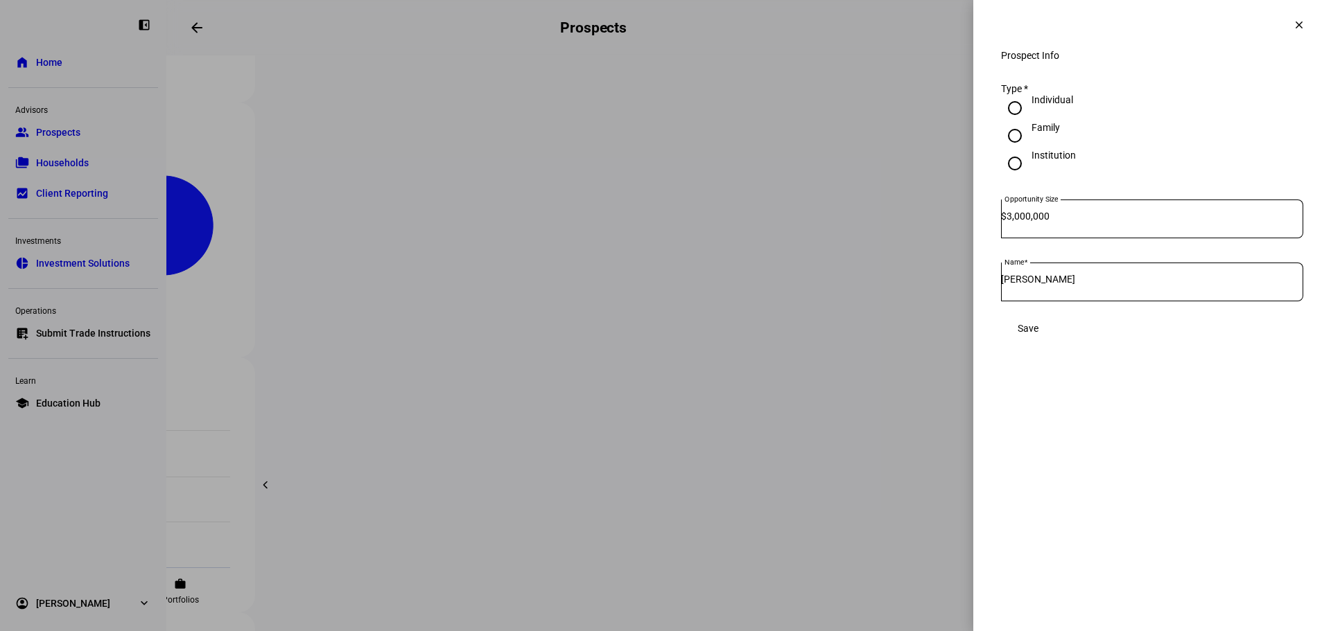
click at [1294, 35] on span at bounding box center [1298, 24] width 33 height 33
